Goal: Browse casually

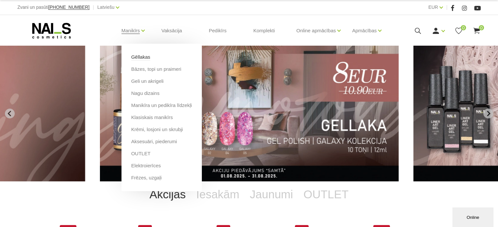
click at [145, 57] on link "Gēllakas" at bounding box center [140, 57] width 19 height 7
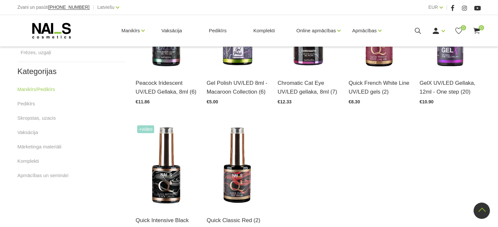
scroll to position [359, 0]
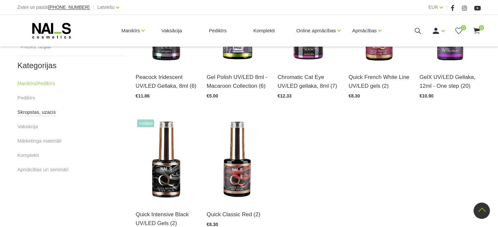
click at [50, 111] on link "Skropstas, uzacis" at bounding box center [36, 112] width 39 height 8
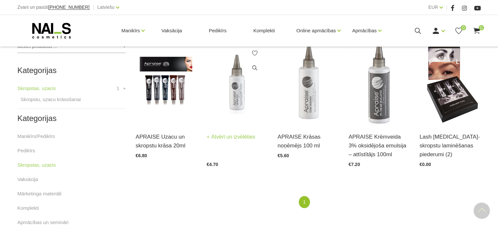
scroll to position [163, 0]
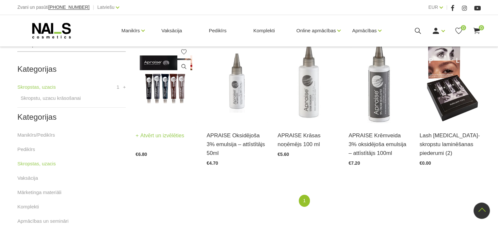
click at [176, 136] on link "Atvērt un izvēlēties" at bounding box center [160, 135] width 49 height 9
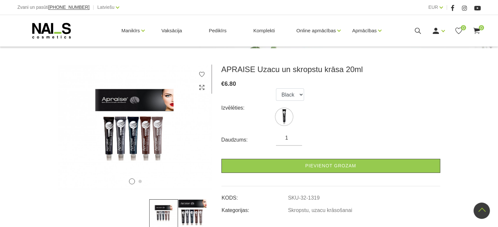
scroll to position [65, 0]
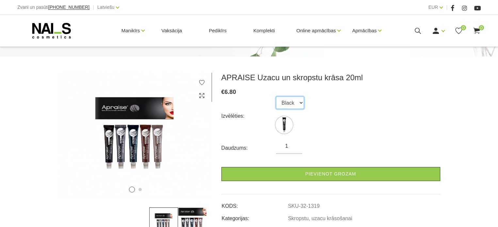
click at [300, 104] on select "Black" at bounding box center [290, 103] width 28 height 12
click at [176, 30] on link "Vaksācija" at bounding box center [171, 30] width 31 height 31
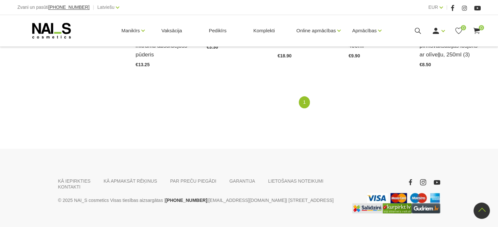
scroll to position [555, 0]
click at [219, 30] on link "Pedikīrs" at bounding box center [218, 30] width 28 height 31
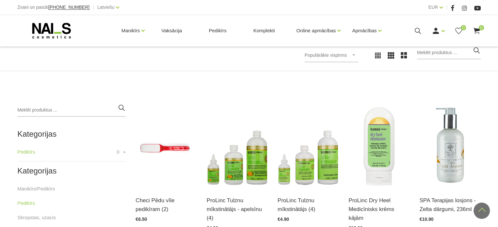
scroll to position [98, 0]
click at [49, 189] on link "Manikīrs/Pedikīrs" at bounding box center [36, 190] width 38 height 8
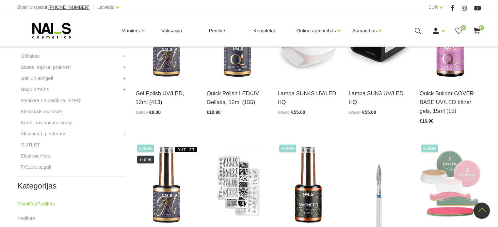
scroll to position [196, 0]
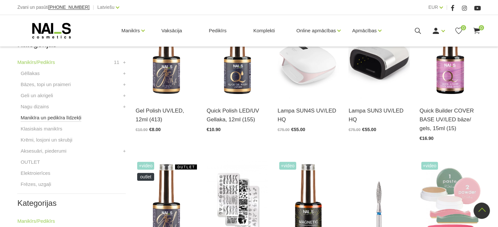
click at [72, 115] on link "Manikīra un pedikīra līdzekļi" at bounding box center [51, 118] width 61 height 8
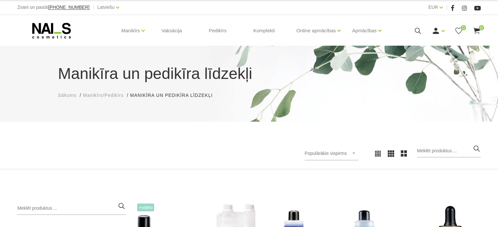
scroll to position [163, 0]
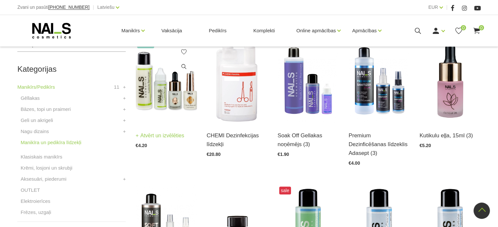
click at [161, 133] on link "Atvērt un izvēlēties" at bounding box center [160, 135] width 49 height 9
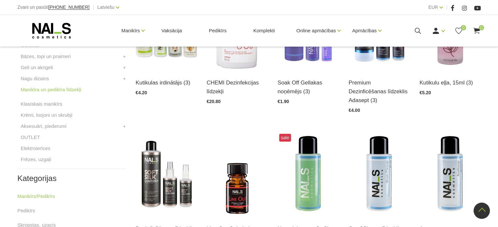
scroll to position [327, 0]
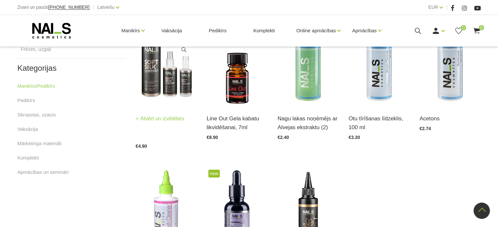
click at [173, 114] on link "Atvērt un izvēlēties" at bounding box center [160, 118] width 49 height 9
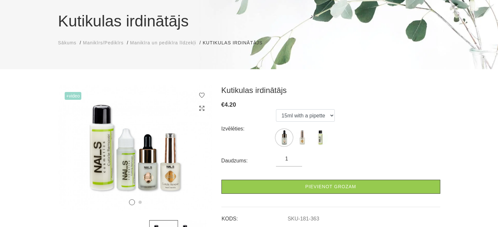
scroll to position [33, 0]
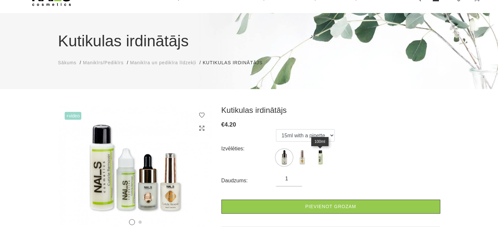
click at [320, 157] on img at bounding box center [320, 158] width 16 height 16
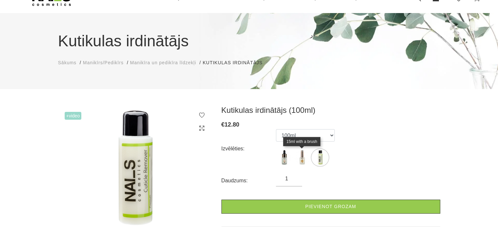
click at [302, 160] on img at bounding box center [302, 158] width 16 height 16
select select "364"
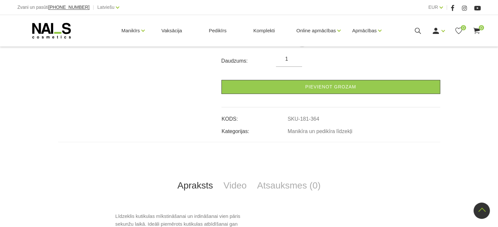
scroll to position [229, 0]
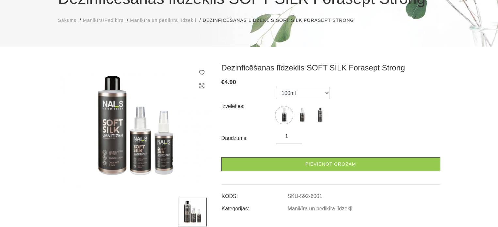
scroll to position [98, 0]
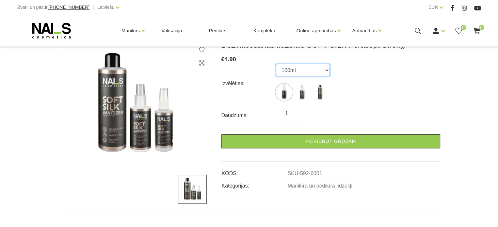
click at [326, 68] on select "100ml 150ml 500ml" at bounding box center [303, 70] width 54 height 12
click at [276, 64] on select "100ml 150ml 500ml" at bounding box center [303, 70] width 54 height 12
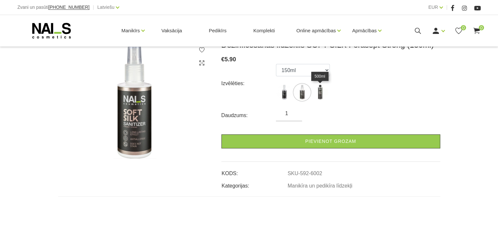
click at [320, 85] on img at bounding box center [320, 92] width 16 height 16
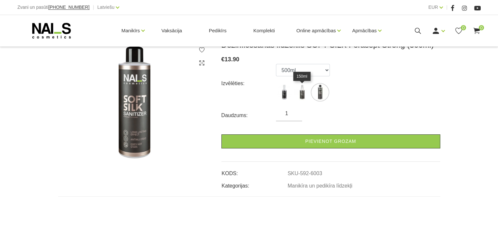
click at [304, 97] on img at bounding box center [302, 92] width 16 height 16
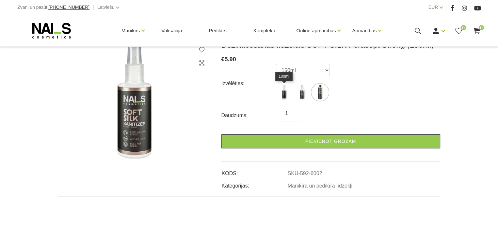
click at [287, 93] on img at bounding box center [284, 92] width 16 height 16
select select "6001"
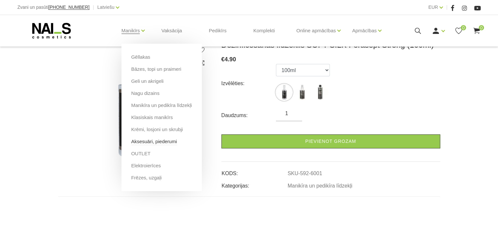
click at [161, 140] on link "Aksesuāri, piederumi" at bounding box center [154, 141] width 46 height 7
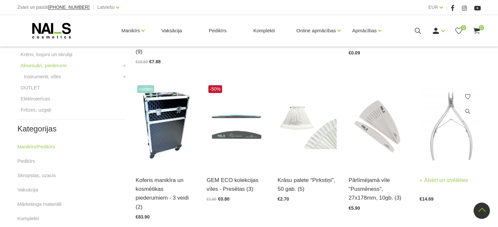
scroll to position [294, 0]
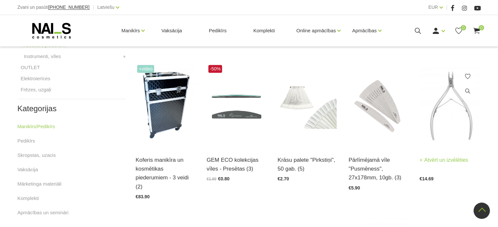
click at [447, 156] on link "Atvērt un izvēlēties" at bounding box center [444, 160] width 49 height 9
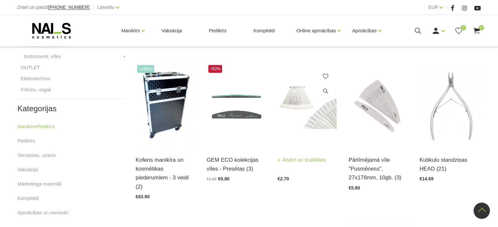
click at [301, 156] on link "Atvērt un izvēlēties" at bounding box center [302, 160] width 49 height 9
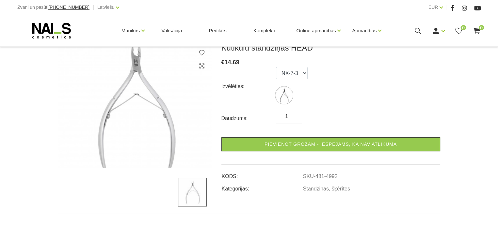
scroll to position [98, 0]
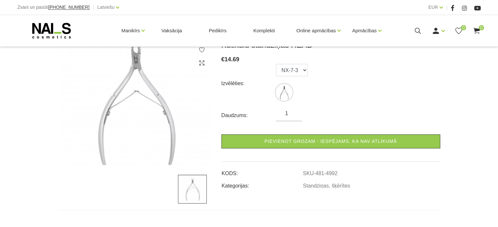
click at [193, 193] on img at bounding box center [192, 189] width 29 height 29
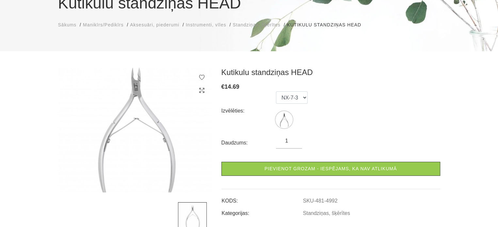
scroll to position [33, 0]
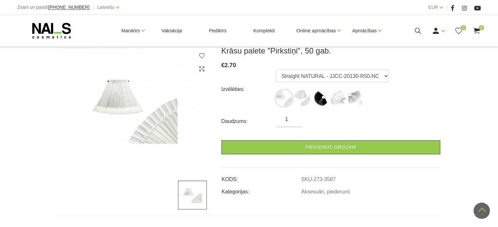
scroll to position [65, 0]
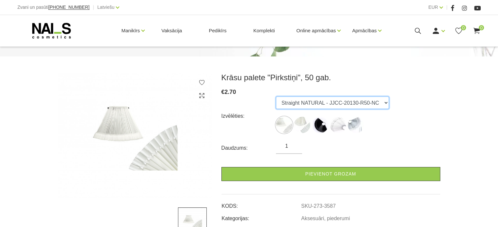
click at [381, 102] on select "Straight NATURAL - JJCC-20130-R50-NC Oval NATURAL - JJCC-20150-R50-NC Straight …" at bounding box center [332, 103] width 113 height 12
click at [366, 104] on select "Straight NATURAL - JJCC-20130-R50-NC Oval NATURAL - JJCC-20150-R50-NC Straight …" at bounding box center [332, 103] width 113 height 12
click at [380, 102] on select "Straight NATURAL - JJCC-20130-R50-NC Oval NATURAL - JJCC-20150-R50-NC Straight …" at bounding box center [332, 103] width 113 height 12
click at [276, 97] on select "Straight NATURAL - JJCC-20130-R50-NC Oval NATURAL - JJCC-20150-R50-NC Straight …" at bounding box center [332, 103] width 113 height 12
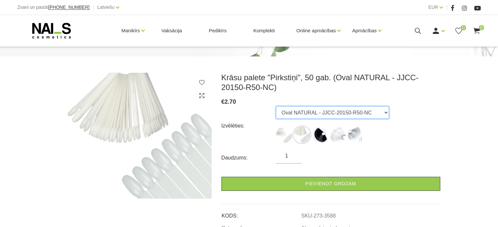
click at [379, 112] on select "Straight NATURAL - JJCC-20130-R50-NC Oval NATURAL - JJCC-20150-R50-NC Straight …" at bounding box center [332, 112] width 113 height 12
click at [276, 106] on select "Straight NATURAL - JJCC-20130-R50-NC Oval NATURAL - JJCC-20150-R50-NC Straight …" at bounding box center [332, 112] width 113 height 12
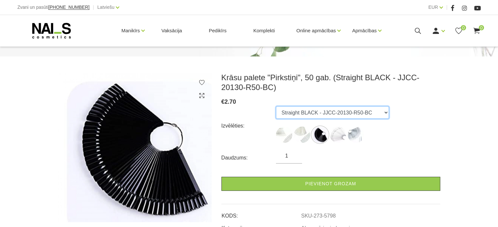
click at [380, 113] on select "Straight NATURAL - JJCC-20130-R50-NC Oval NATURAL - JJCC-20150-R50-NC Straight …" at bounding box center [332, 112] width 113 height 12
click at [276, 106] on select "Straight NATURAL - JJCC-20130-R50-NC Oval NATURAL - JJCC-20150-R50-NC Straight …" at bounding box center [332, 112] width 113 height 12
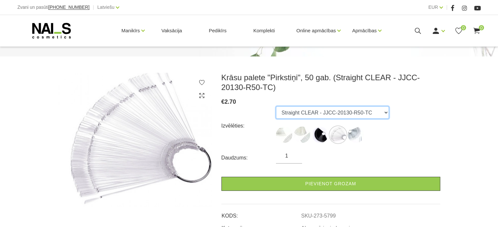
click at [379, 110] on select "Straight NATURAL - JJCC-20130-R50-NC Oval NATURAL - JJCC-20150-R50-NC Straight …" at bounding box center [332, 112] width 113 height 12
click at [276, 106] on select "Straight NATURAL - JJCC-20130-R50-NC Oval NATURAL - JJCC-20150-R50-NC Straight …" at bounding box center [332, 112] width 113 height 12
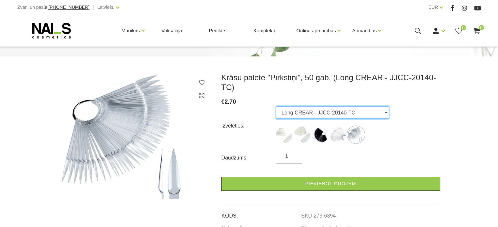
click at [379, 106] on select "Straight NATURAL - JJCC-20130-R50-NC Oval NATURAL - JJCC-20150-R50-NC Straight …" at bounding box center [332, 112] width 113 height 12
click at [311, 106] on select "Straight NATURAL - JJCC-20130-R50-NC Oval NATURAL - JJCC-20150-R50-NC Straight …" at bounding box center [332, 112] width 113 height 12
drag, startPoint x: 379, startPoint y: 101, endPoint x: 365, endPoint y: 100, distance: 14.1
click at [379, 106] on select "Straight NATURAL - JJCC-20130-R50-NC Oval NATURAL - JJCC-20150-R50-NC Straight …" at bounding box center [332, 112] width 113 height 12
click at [276, 106] on select "Straight NATURAL - JJCC-20130-R50-NC Oval NATURAL - JJCC-20150-R50-NC Straight …" at bounding box center [332, 112] width 113 height 12
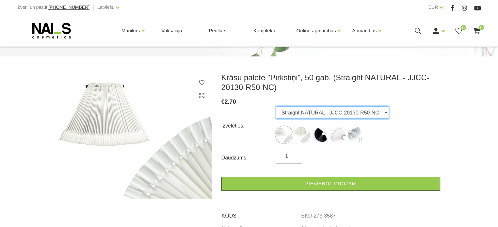
click at [381, 113] on select "Straight NATURAL - JJCC-20130-R50-NC Oval NATURAL - JJCC-20150-R50-NC Straight …" at bounding box center [332, 112] width 113 height 12
click at [276, 106] on select "Straight NATURAL - JJCC-20130-R50-NC Oval NATURAL - JJCC-20150-R50-NC Straight …" at bounding box center [332, 112] width 113 height 12
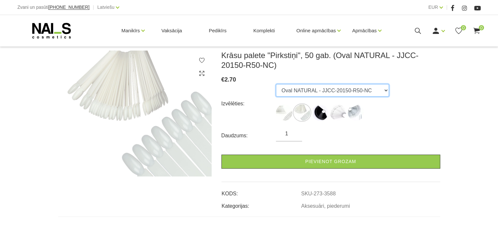
scroll to position [98, 0]
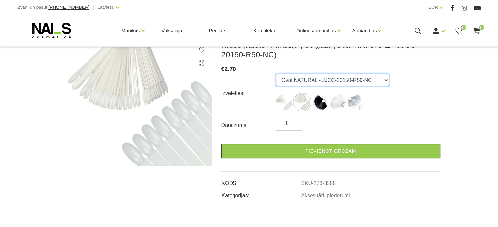
click at [381, 80] on select "Straight NATURAL - JJCC-20130-R50-NC Oval NATURAL - JJCC-20150-R50-NC Straight …" at bounding box center [332, 80] width 113 height 12
select select "5798"
click at [276, 74] on select "Straight NATURAL - JJCC-20130-R50-NC Oval NATURAL - JJCC-20150-R50-NC Straight …" at bounding box center [332, 80] width 113 height 12
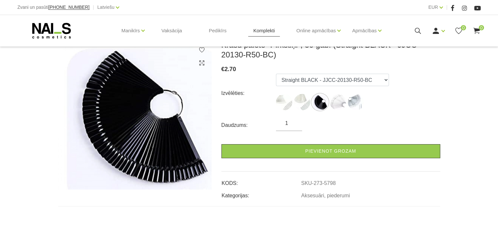
click at [271, 31] on link "Komplekti" at bounding box center [264, 30] width 32 height 31
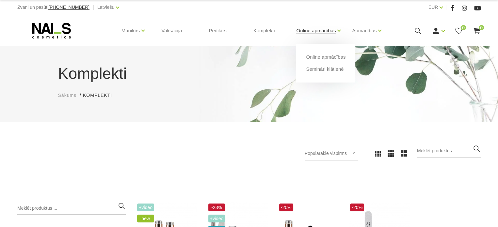
click at [327, 29] on link "Online apmācības" at bounding box center [316, 31] width 40 height 26
click at [314, 31] on link "Online apmācības" at bounding box center [316, 31] width 40 height 26
click at [326, 57] on link "Online apmācības" at bounding box center [326, 57] width 40 height 7
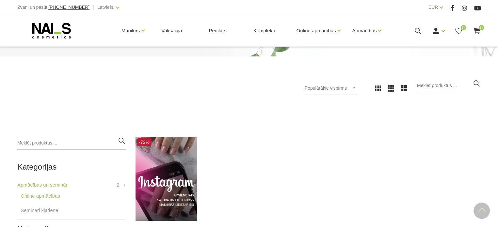
scroll to position [65, 0]
click at [315, 69] on link "Semināri klātienē" at bounding box center [325, 69] width 38 height 7
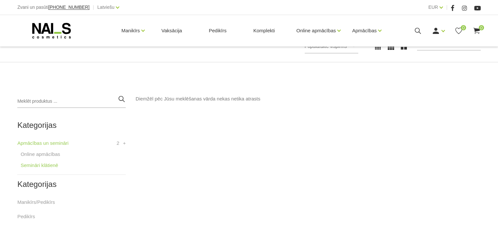
scroll to position [131, 0]
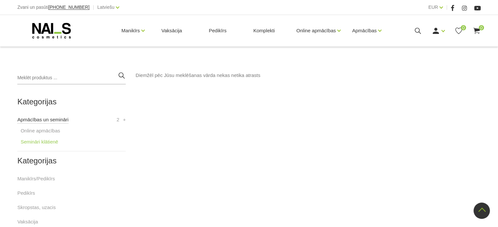
click at [55, 120] on link "Apmācības un semināri" at bounding box center [42, 120] width 51 height 8
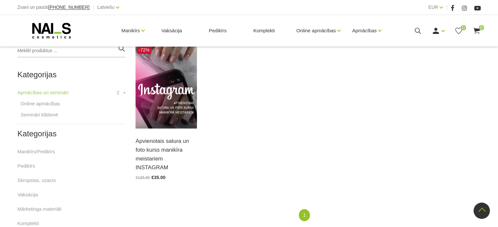
scroll to position [152, 0]
